Goal: Task Accomplishment & Management: Manage account settings

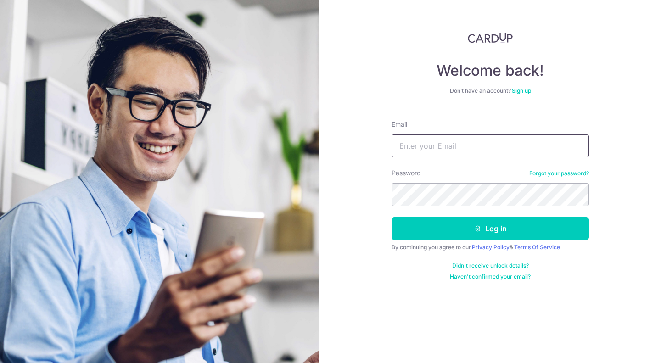
type input "[EMAIL_ADDRESS][DOMAIN_NAME]"
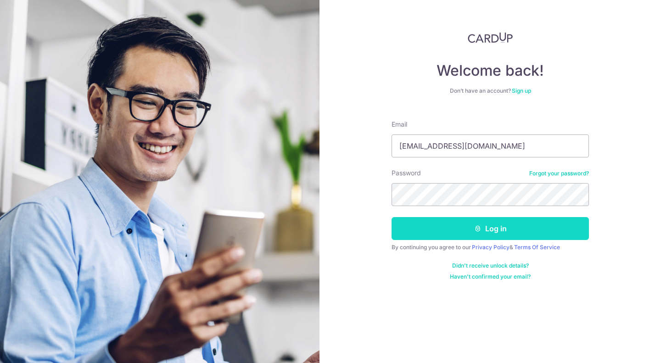
click at [487, 230] on button "Log in" at bounding box center [490, 228] width 197 height 23
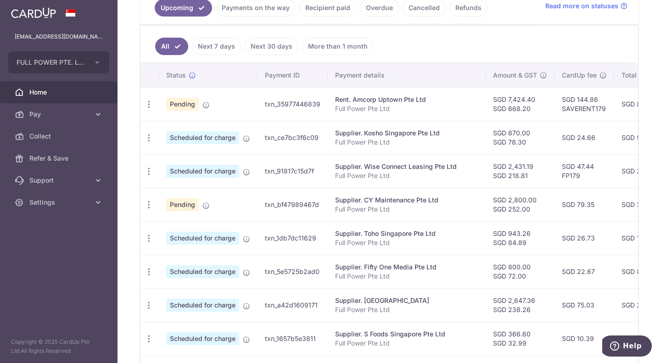
scroll to position [230, 0]
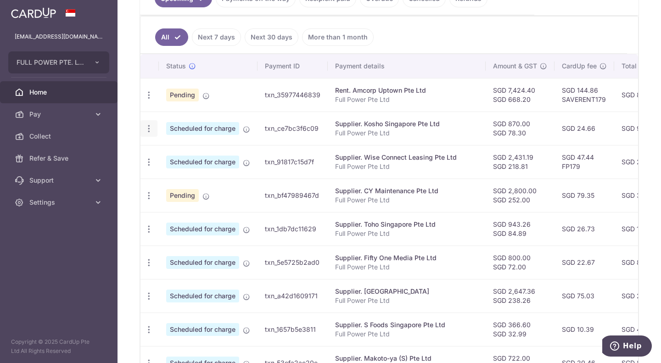
click at [147, 122] on div "Update payment Cancel payment" at bounding box center [149, 128] width 17 height 17
click at [151, 130] on icon "button" at bounding box center [149, 129] width 10 height 10
click at [158, 156] on icon at bounding box center [153, 153] width 11 height 11
radio input "true"
type input "870.00"
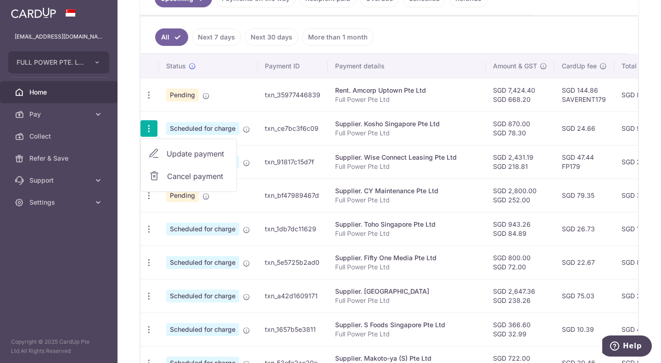
type input "78.30"
type input "19/09/2025"
type input "Full Power Pte Ltd"
type input "Kosho PREO AUG"
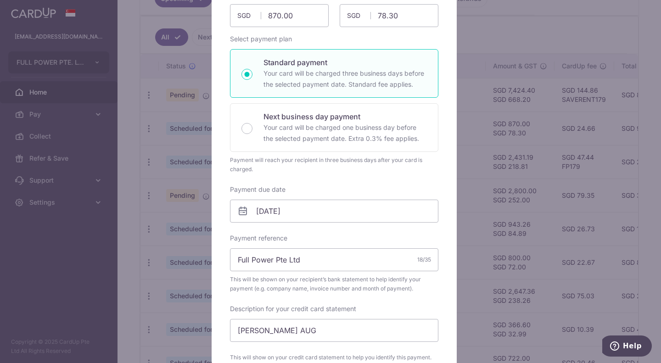
scroll to position [184, 0]
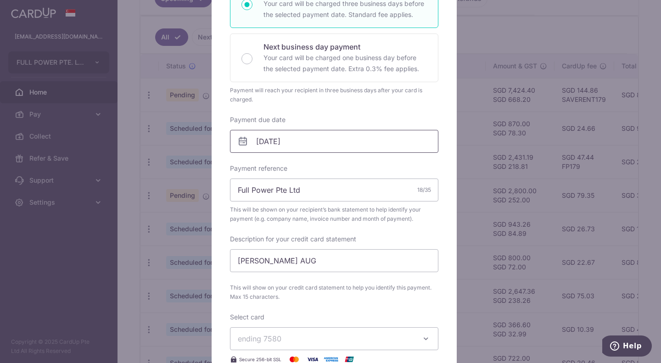
click at [322, 142] on input "19/09/2025" at bounding box center [334, 141] width 208 height 23
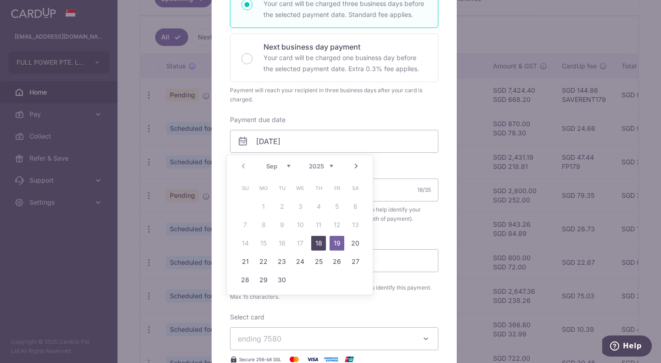
click at [322, 239] on link "18" at bounding box center [318, 243] width 15 height 15
type input "[DATE]"
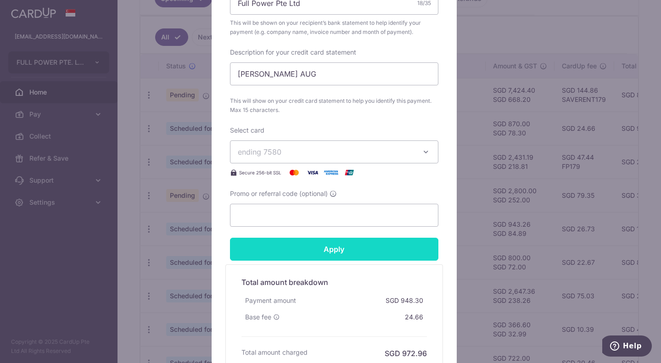
scroll to position [413, 0]
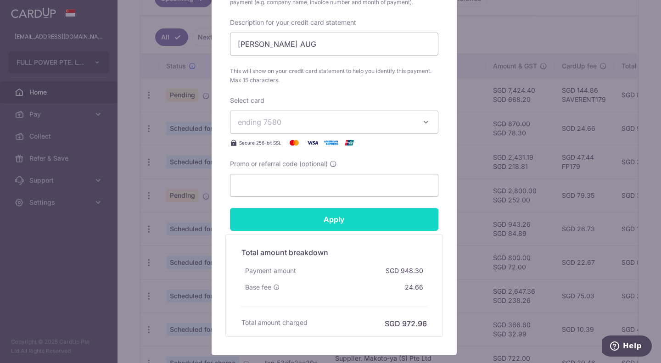
click at [358, 221] on input "Apply" at bounding box center [334, 219] width 208 height 23
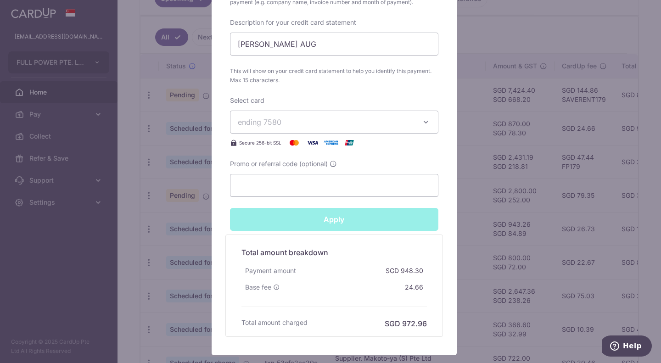
type input "Successfully Applied"
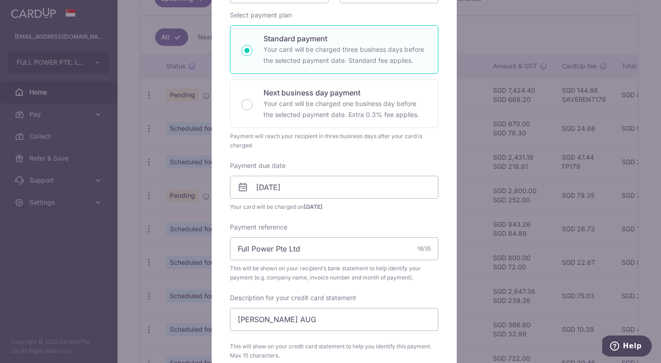
scroll to position [0, 0]
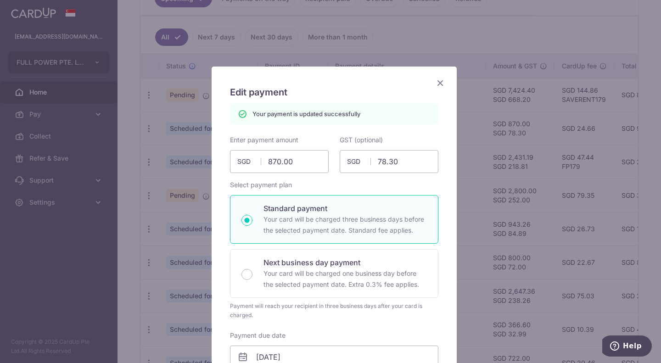
click at [437, 82] on icon "Close" at bounding box center [440, 82] width 11 height 11
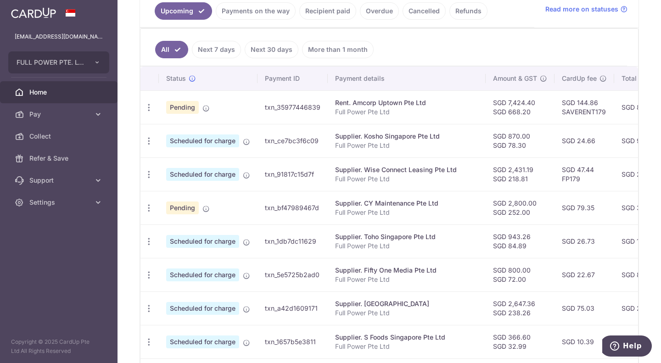
scroll to position [230, 0]
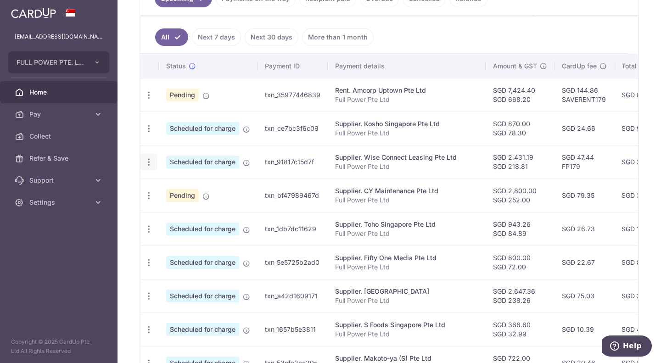
click at [149, 162] on icon "button" at bounding box center [149, 162] width 10 height 10
click at [179, 192] on span "Update payment" at bounding box center [198, 187] width 62 height 11
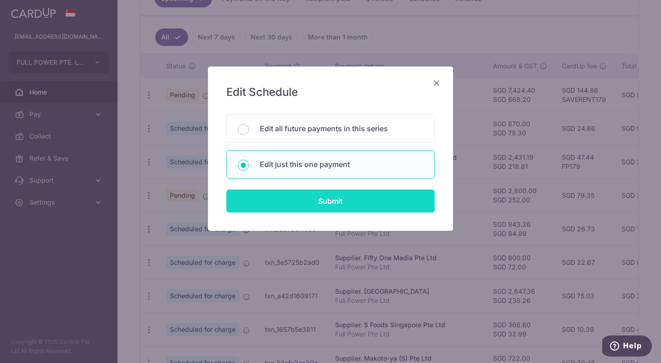
click at [308, 200] on input "Submit" at bounding box center [330, 201] width 208 height 23
radio input "true"
type input "2,431.19"
type input "218.81"
type input "30/09/2025"
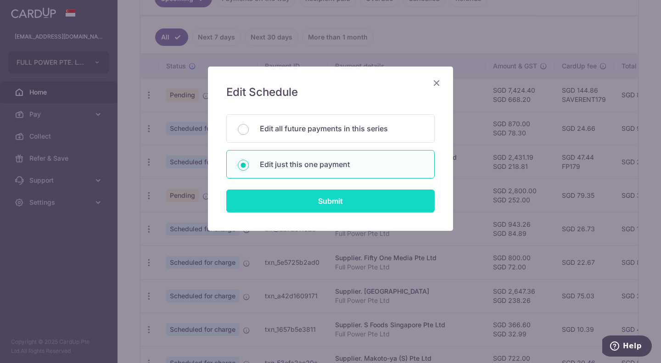
type input "Full Power Pte Ltd"
type input "Car leasing SEP"
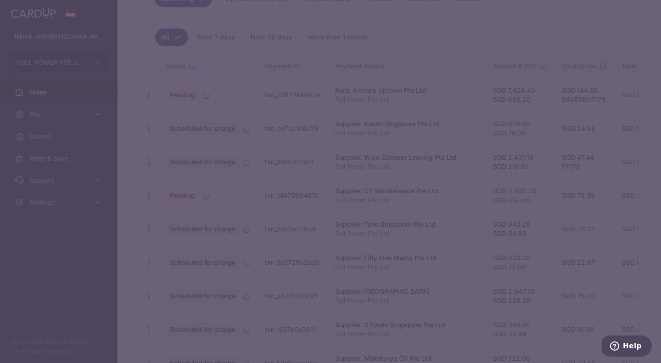
type input "FP179"
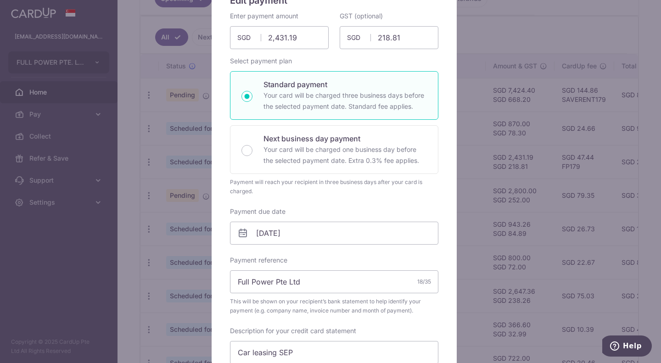
scroll to position [0, 0]
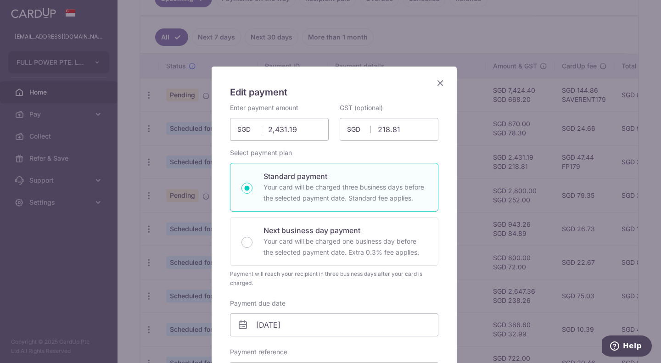
click at [435, 84] on icon "Close" at bounding box center [440, 82] width 11 height 11
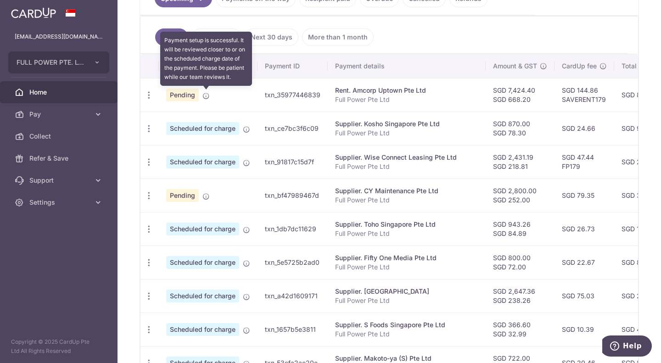
click at [204, 95] on icon at bounding box center [205, 95] width 7 height 7
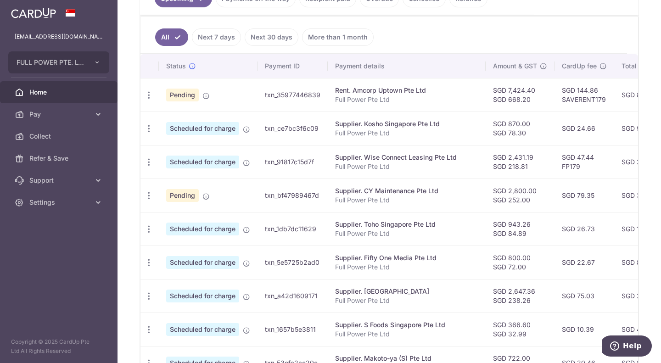
click at [559, 108] on td "SGD 144.86 SAVERENT179" at bounding box center [585, 95] width 60 height 34
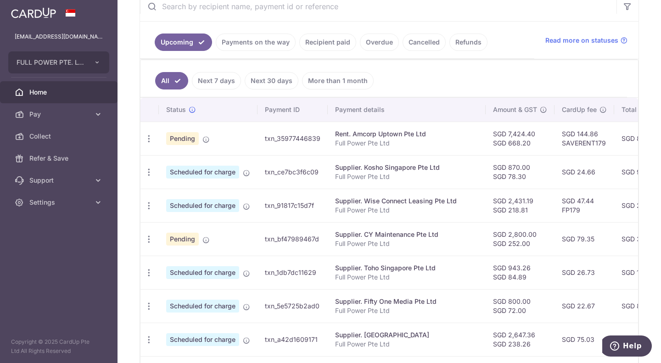
scroll to position [92, 0]
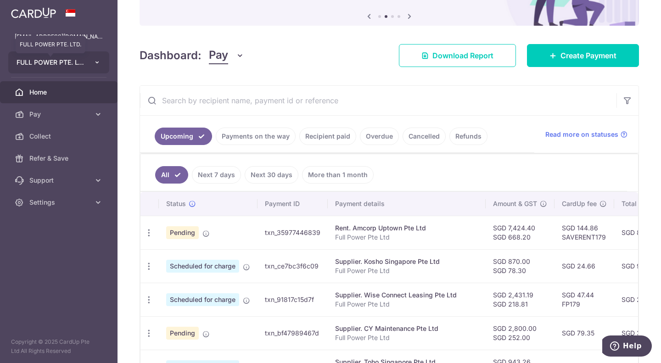
click at [84, 62] on button "FULL POWER PTE. LTD. FULL POWER PTE. LTD." at bounding box center [58, 62] width 101 height 22
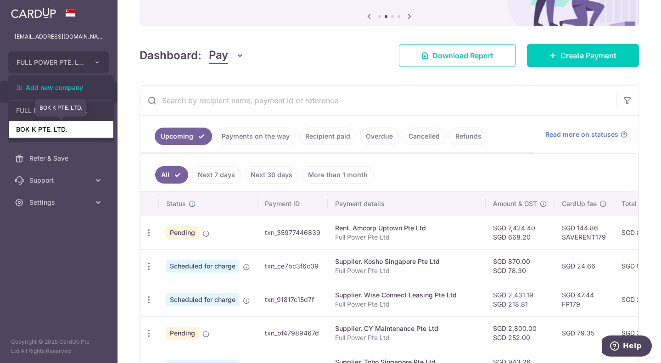
click at [50, 129] on link "BOK K PTE. LTD." at bounding box center [61, 129] width 105 height 17
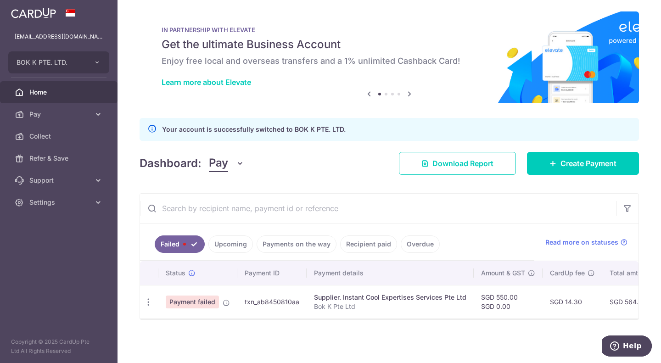
scroll to position [8, 0]
click at [150, 298] on icon "button" at bounding box center [149, 303] width 10 height 10
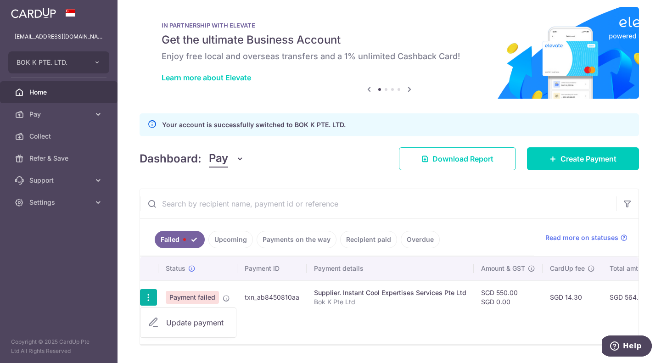
click at [175, 322] on span "Update payment" at bounding box center [197, 322] width 62 height 11
radio input "true"
type input "550.00"
type input "0.00"
radio input "true"
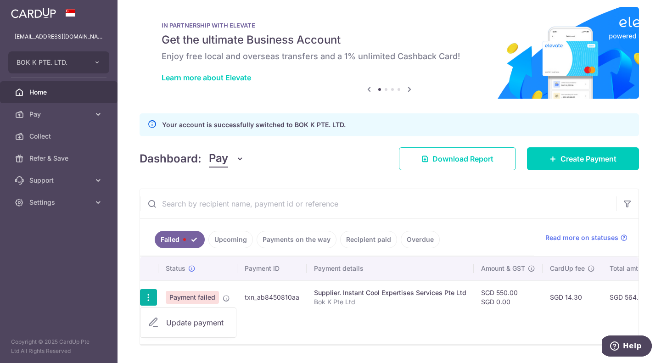
type input "Bok K Pte Ltd"
type input "Instant CoolBoK"
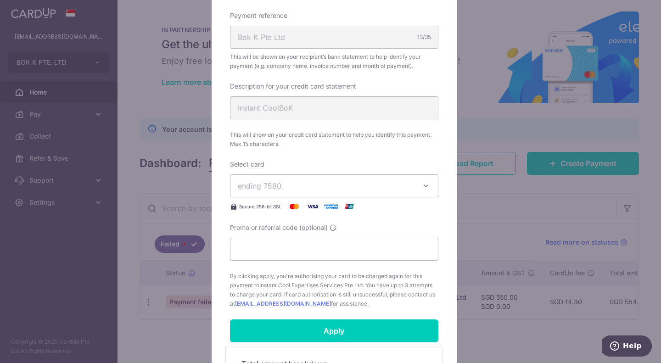
scroll to position [367, 0]
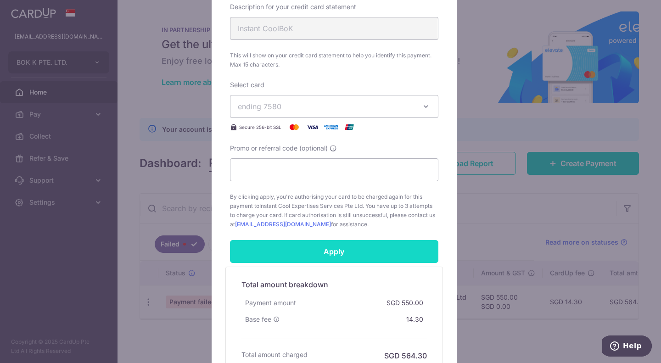
click at [289, 260] on input "Apply" at bounding box center [334, 251] width 208 height 23
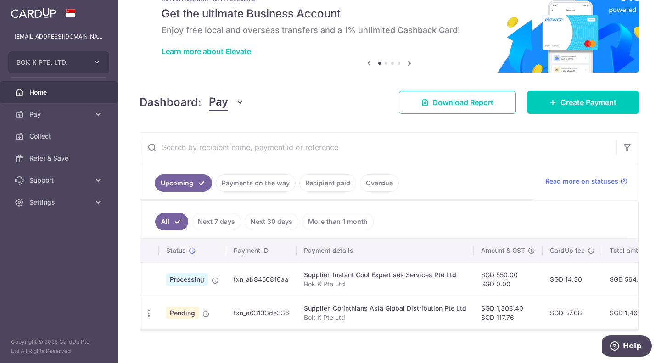
scroll to position [50, 0]
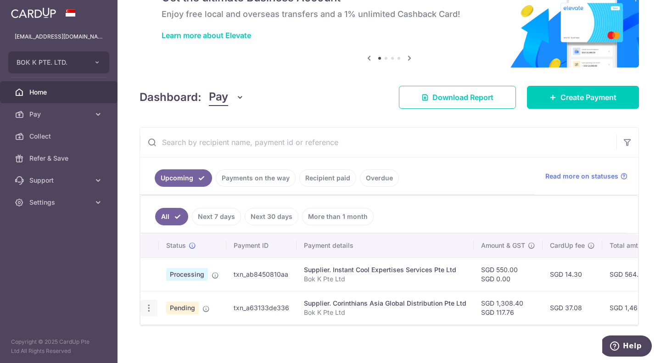
click at [150, 310] on icon "button" at bounding box center [149, 309] width 10 height 10
click at [204, 335] on span "Update payment" at bounding box center [198, 333] width 62 height 11
radio input "true"
type input "1,308.40"
type input "117.76"
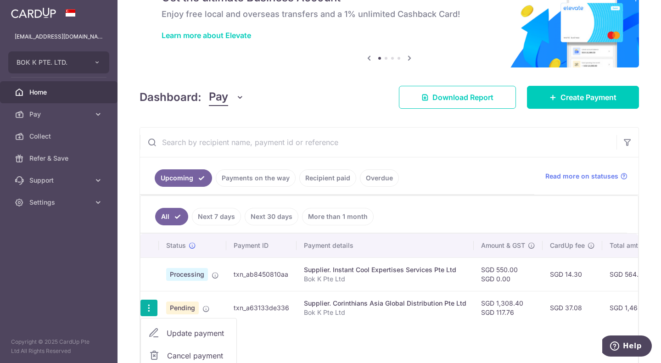
type input "[DATE]"
type input "Bok K Pte Ltd"
type input "Corinthians AUG"
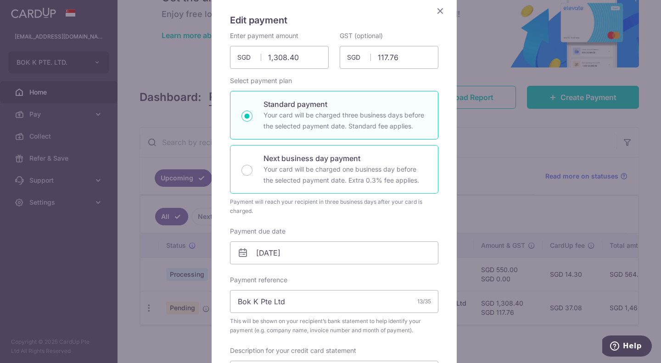
scroll to position [184, 0]
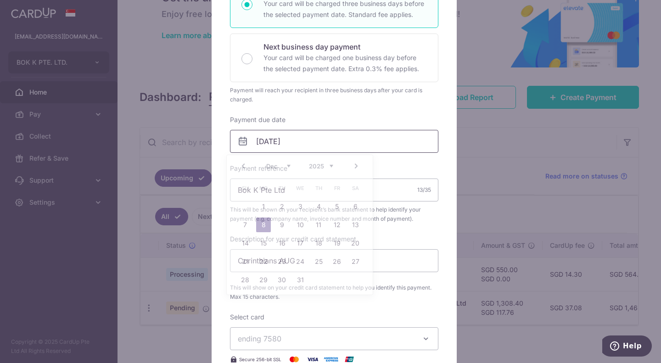
click at [305, 142] on input "[DATE]" at bounding box center [334, 141] width 208 height 23
click at [444, 162] on div "Edit payment By clicking apply, you will make changes to all payments to Corint…" at bounding box center [334, 227] width 245 height 689
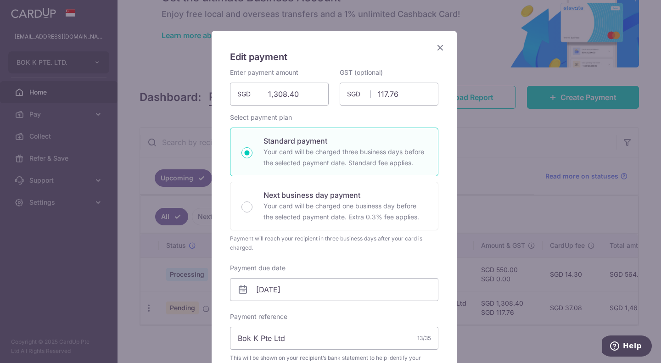
scroll to position [0, 0]
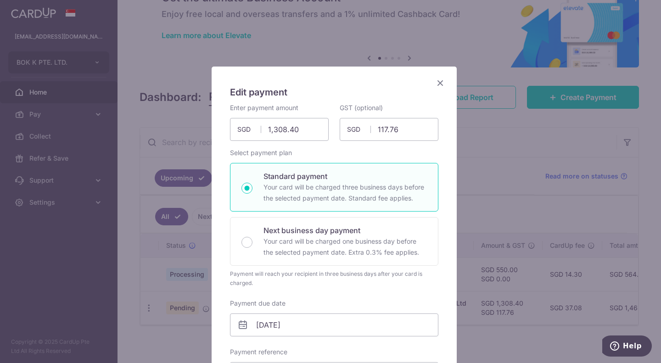
click at [438, 83] on icon "Close" at bounding box center [440, 82] width 11 height 11
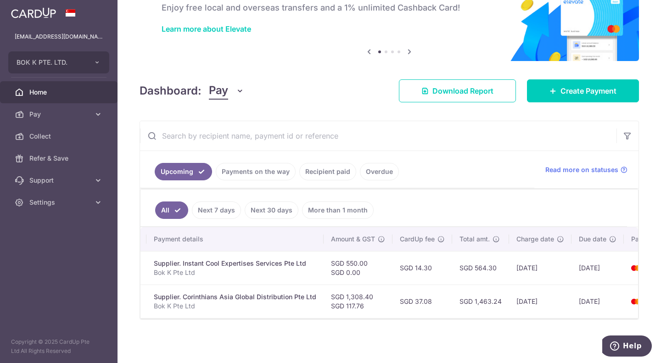
scroll to position [0, 203]
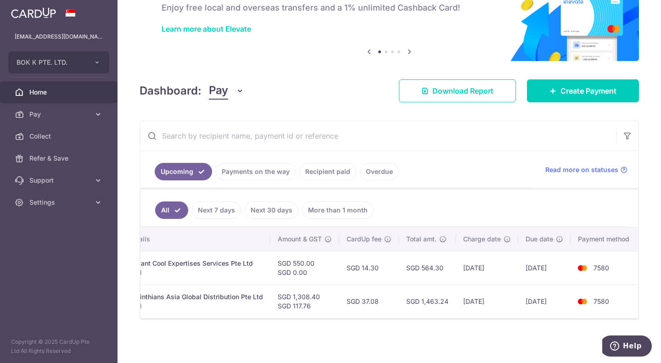
click at [62, 92] on span "Home" at bounding box center [59, 92] width 61 height 9
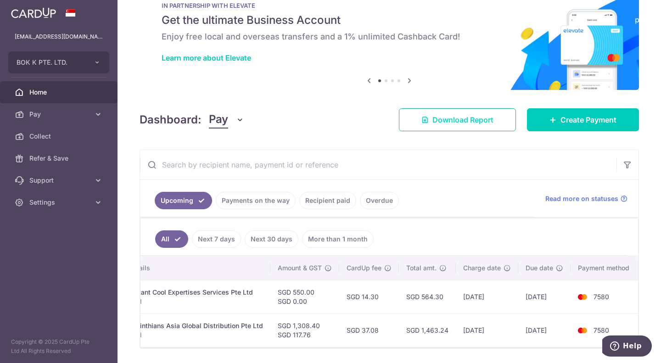
scroll to position [0, 0]
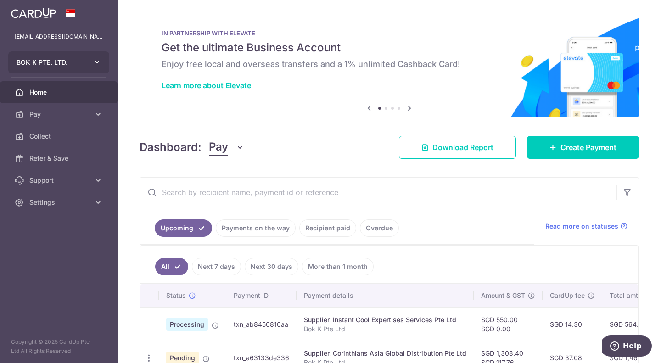
click at [80, 61] on span "BOK K PTE. LTD." at bounding box center [51, 62] width 68 height 9
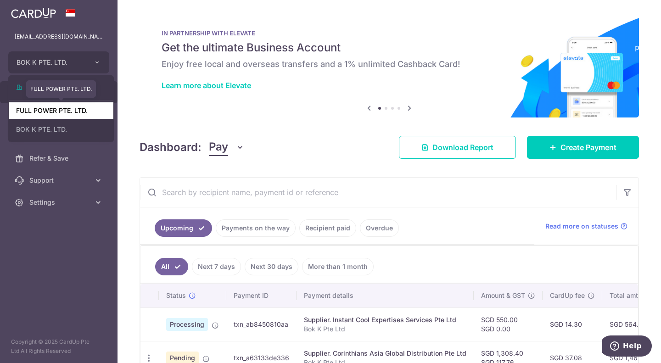
click at [78, 107] on link "FULL POWER PTE. LTD." at bounding box center [61, 110] width 105 height 17
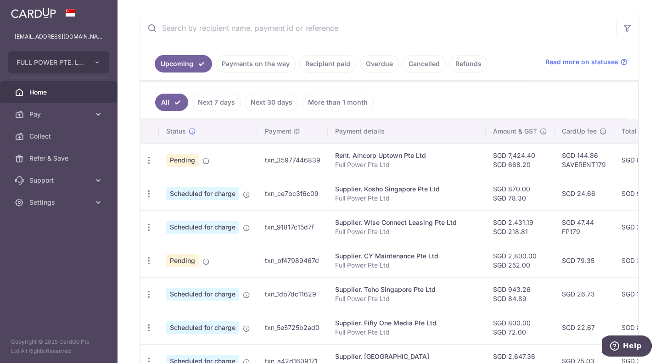
scroll to position [321, 0]
